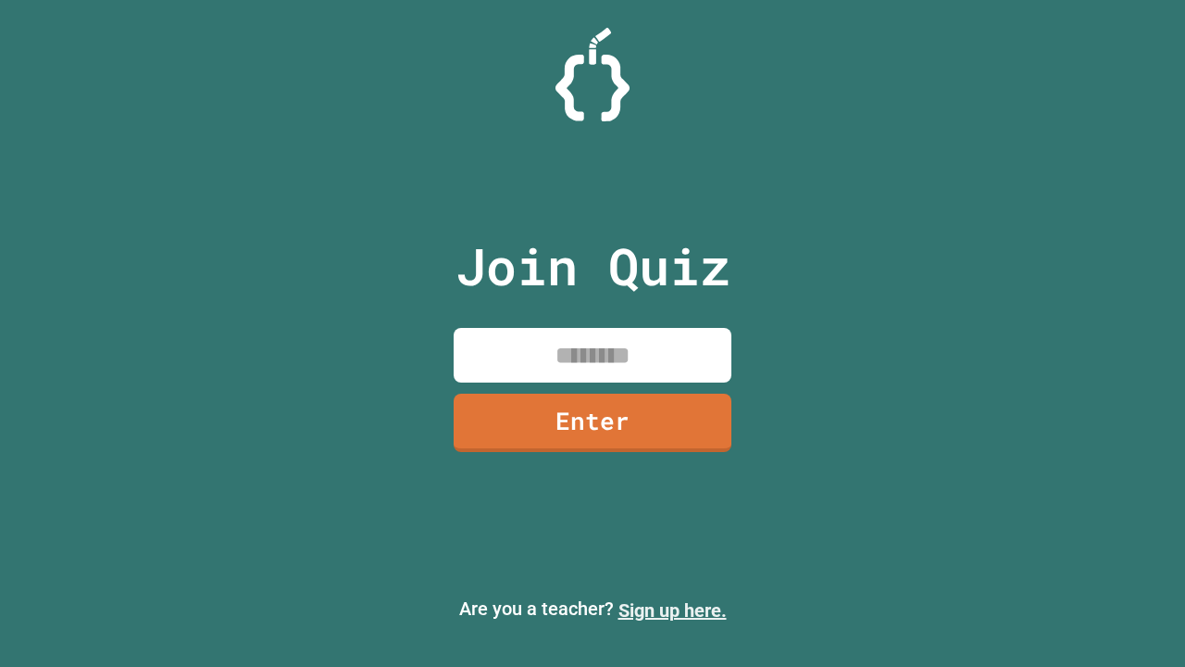
click at [672, 610] on link "Sign up here." at bounding box center [673, 610] width 108 height 22
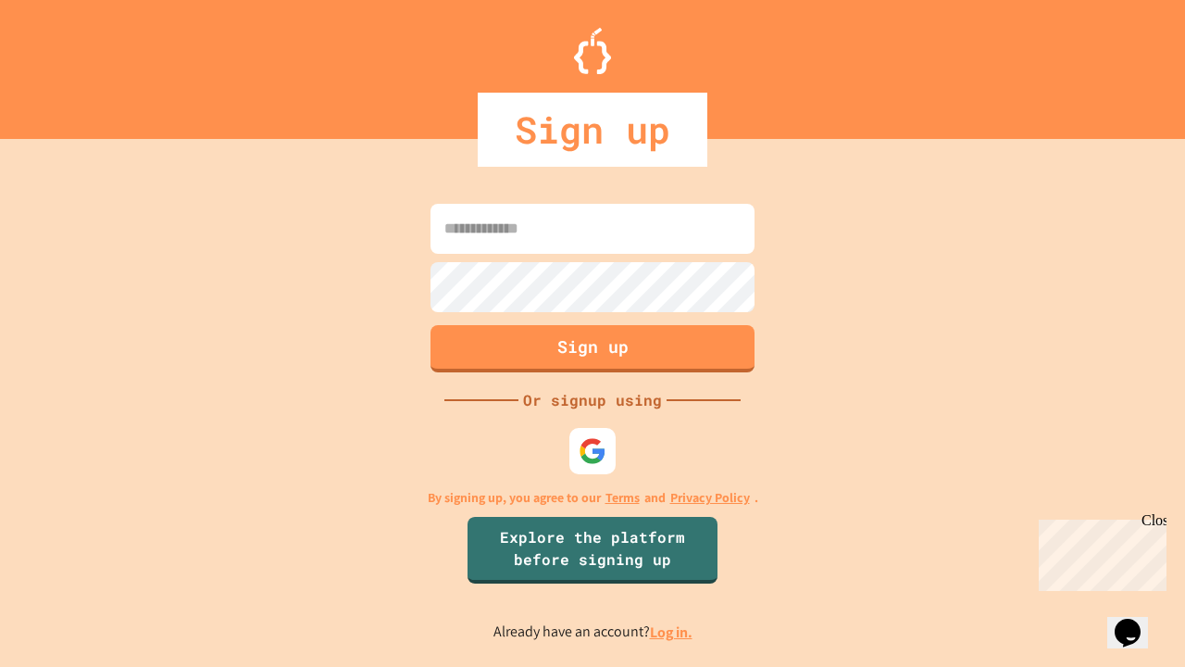
click at [672, 632] on link "Log in." at bounding box center [671, 631] width 43 height 19
